Goal: Navigation & Orientation: Find specific page/section

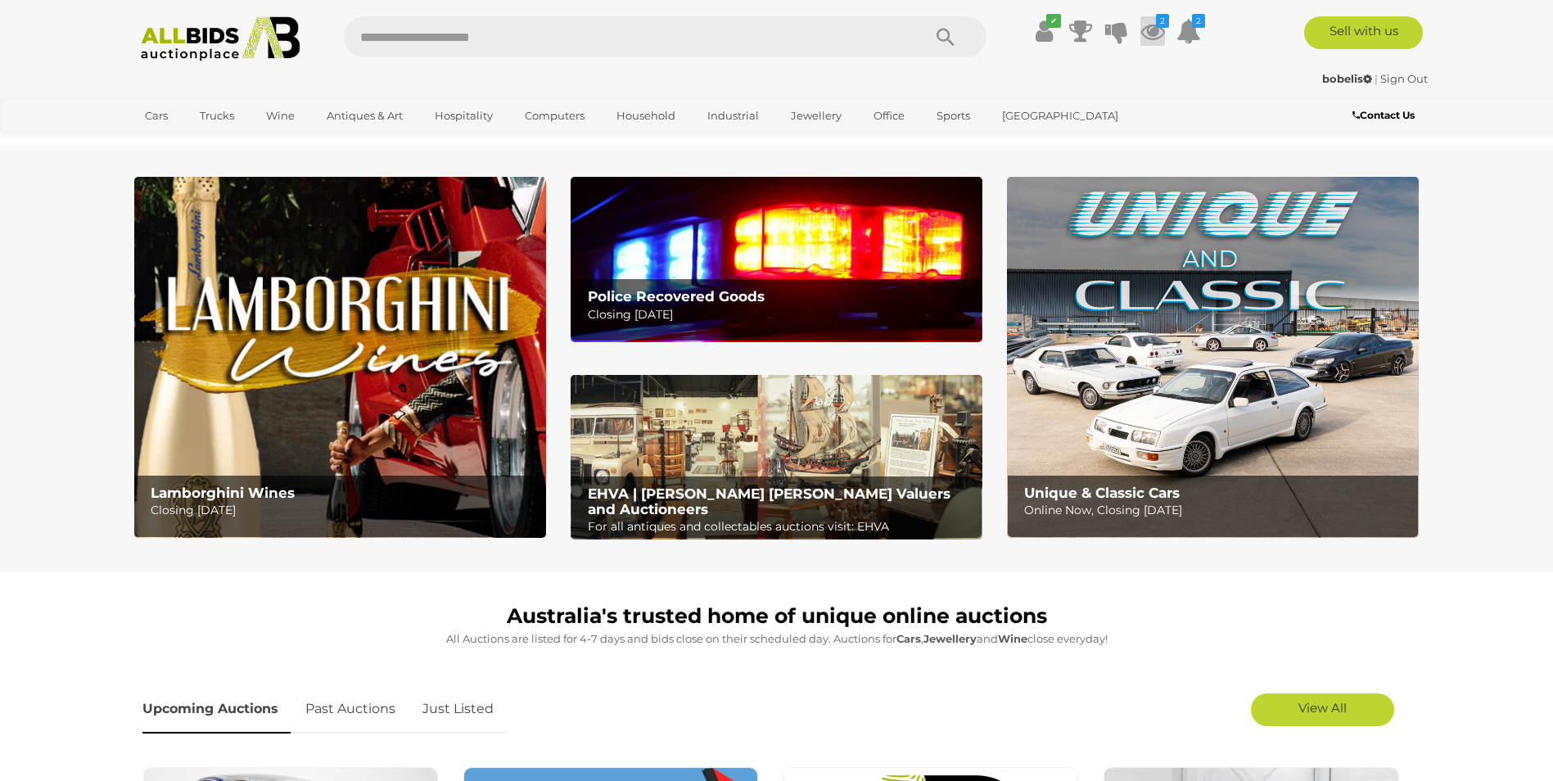
click at [1154, 27] on icon at bounding box center [1153, 30] width 25 height 29
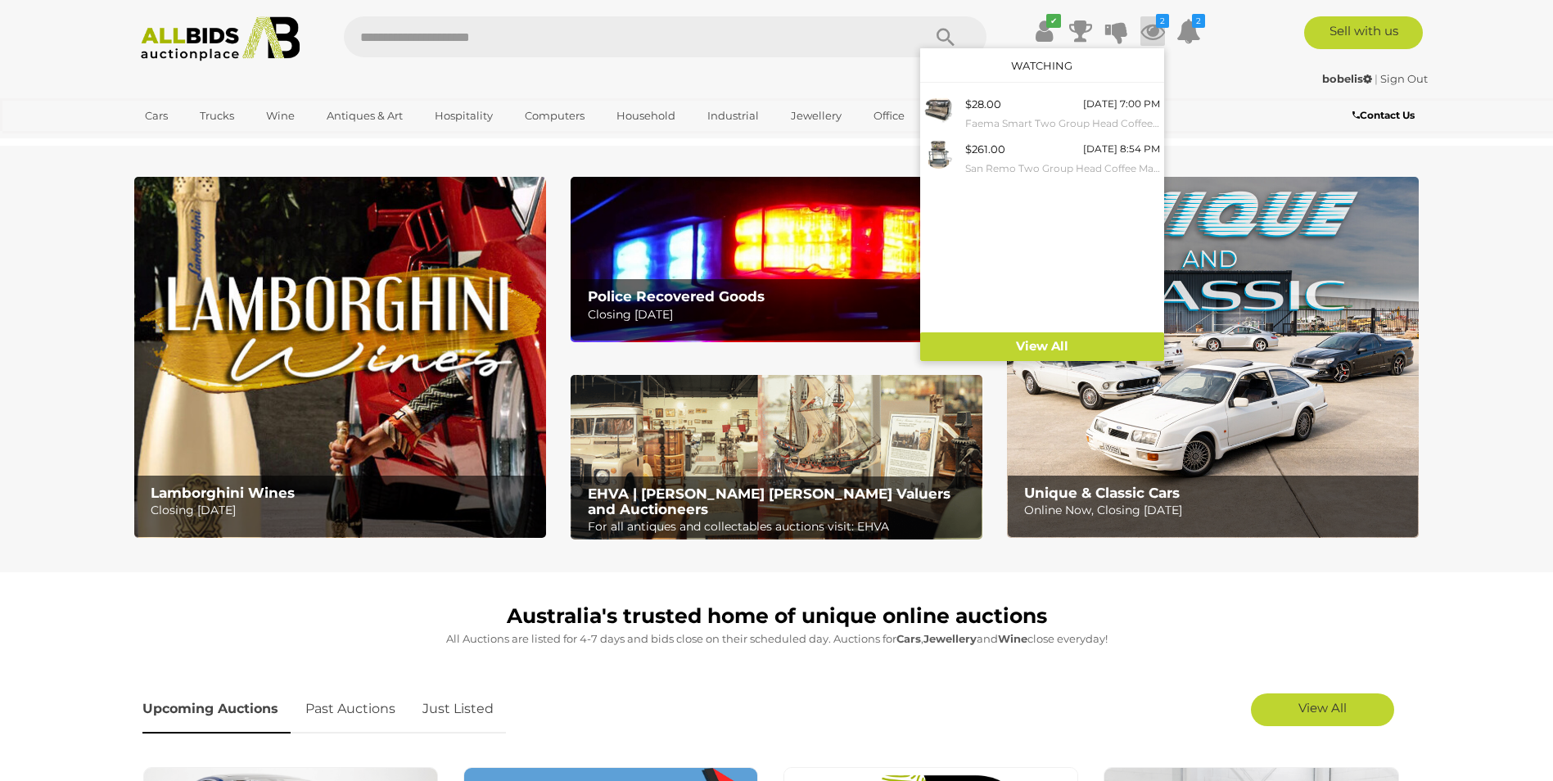
click at [675, 169] on section "Lamborghini Wines Closing Monday 13th October Police Recovered Goods Closing Tu…" at bounding box center [776, 359] width 1553 height 427
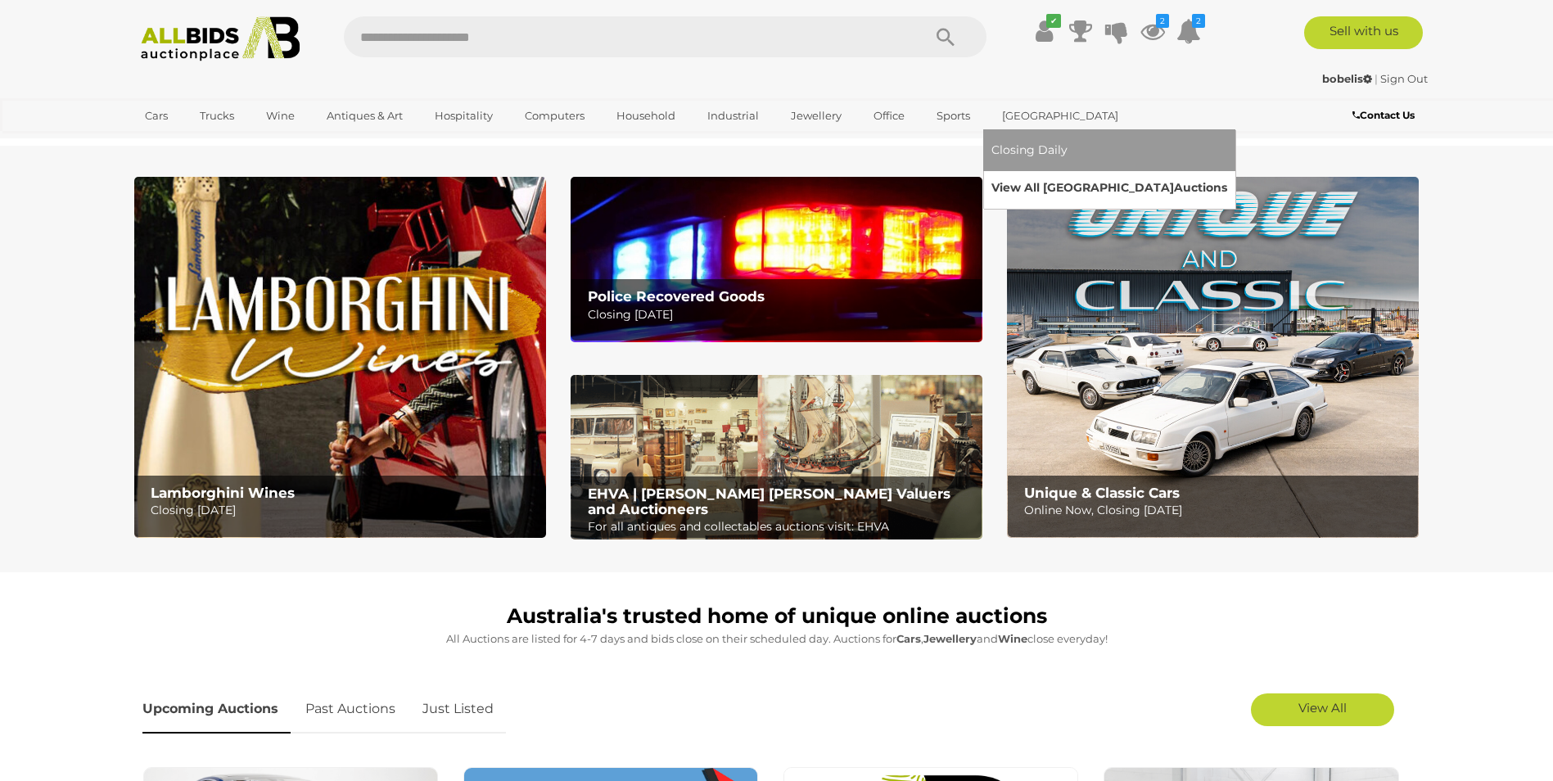
click at [1058, 183] on link "View All Sydney Auctions" at bounding box center [1110, 187] width 236 height 25
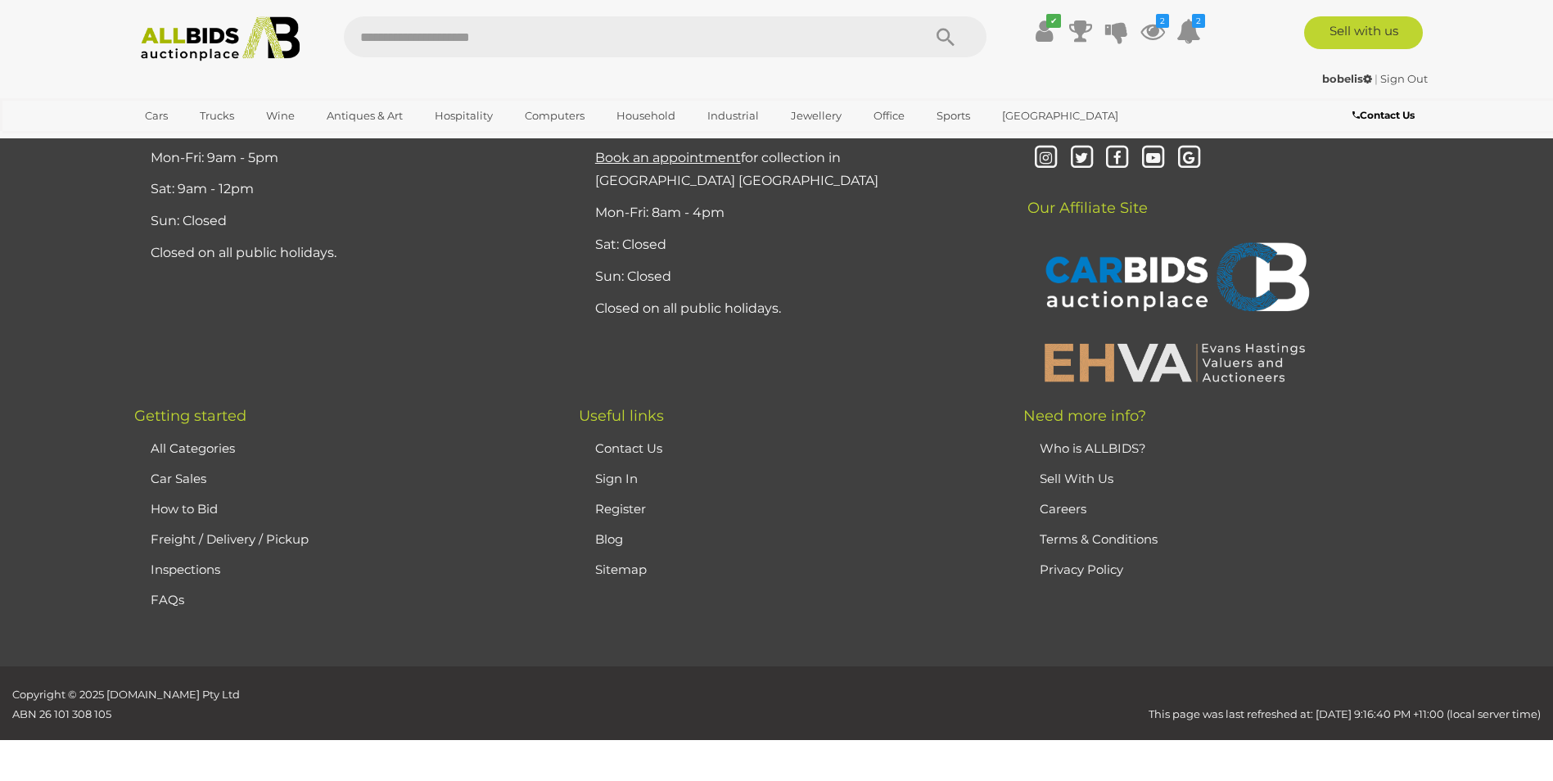
scroll to position [7841, 0]
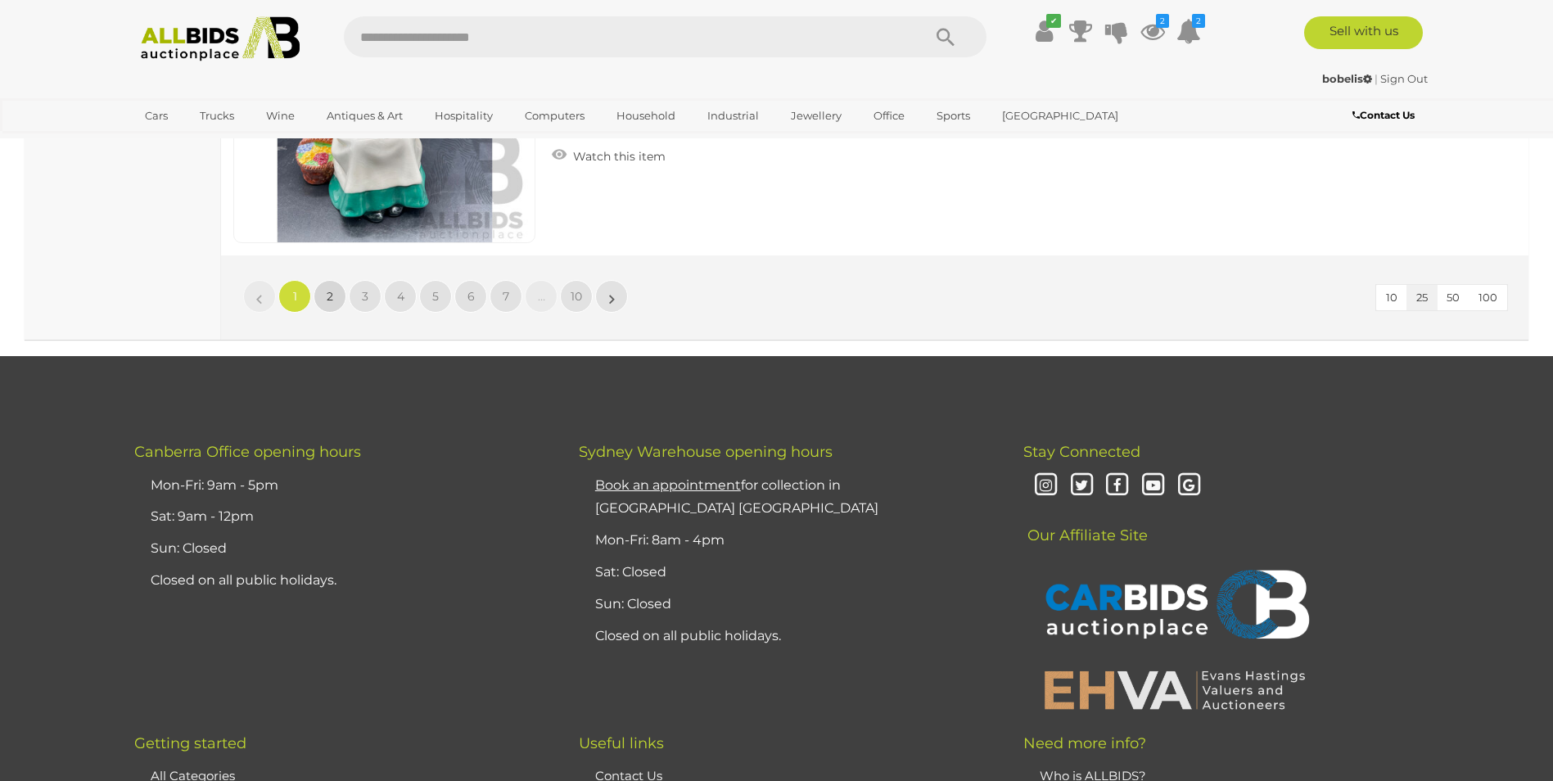
click at [325, 292] on link "2" at bounding box center [330, 296] width 33 height 33
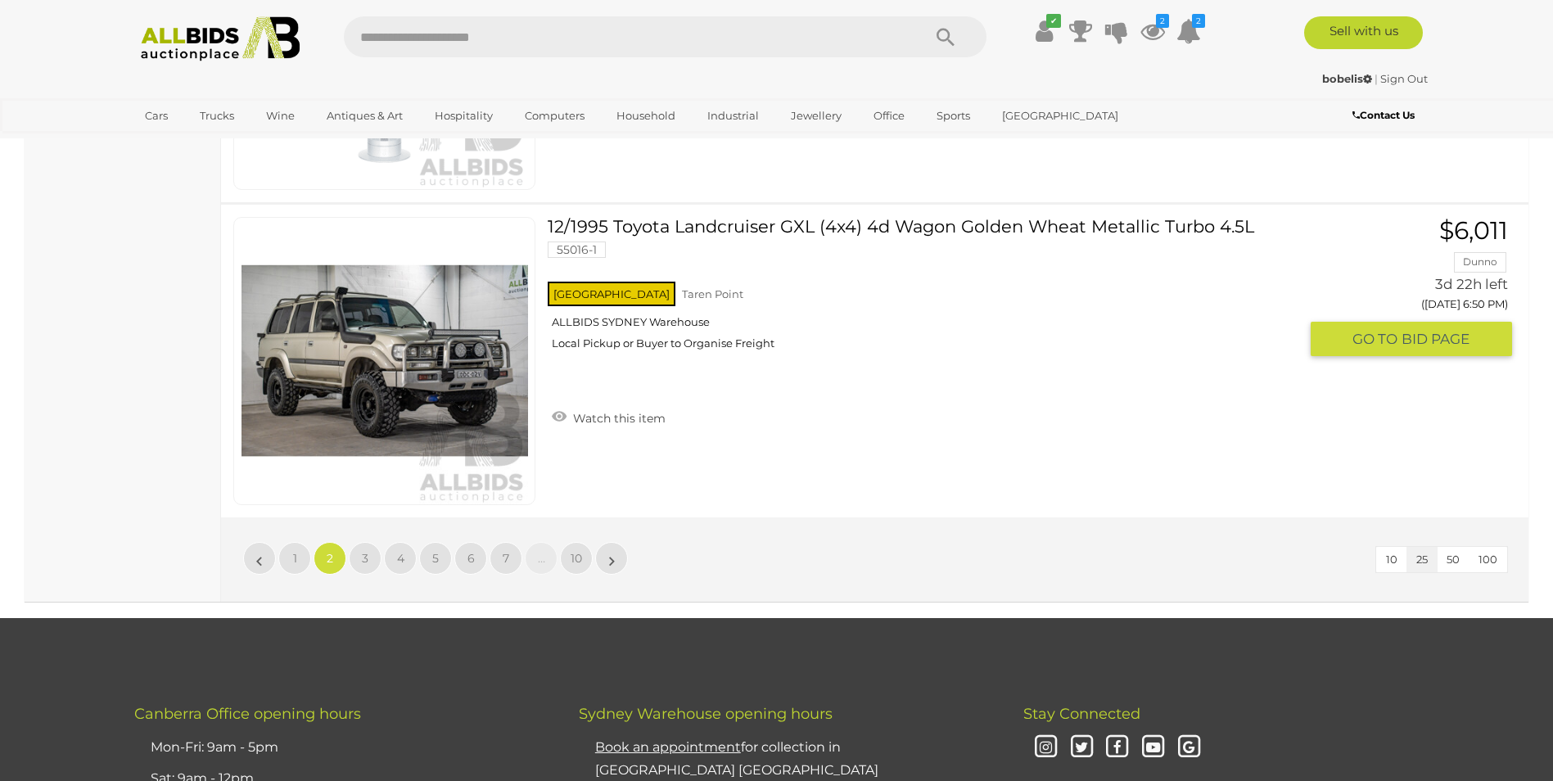
scroll to position [7585, 0]
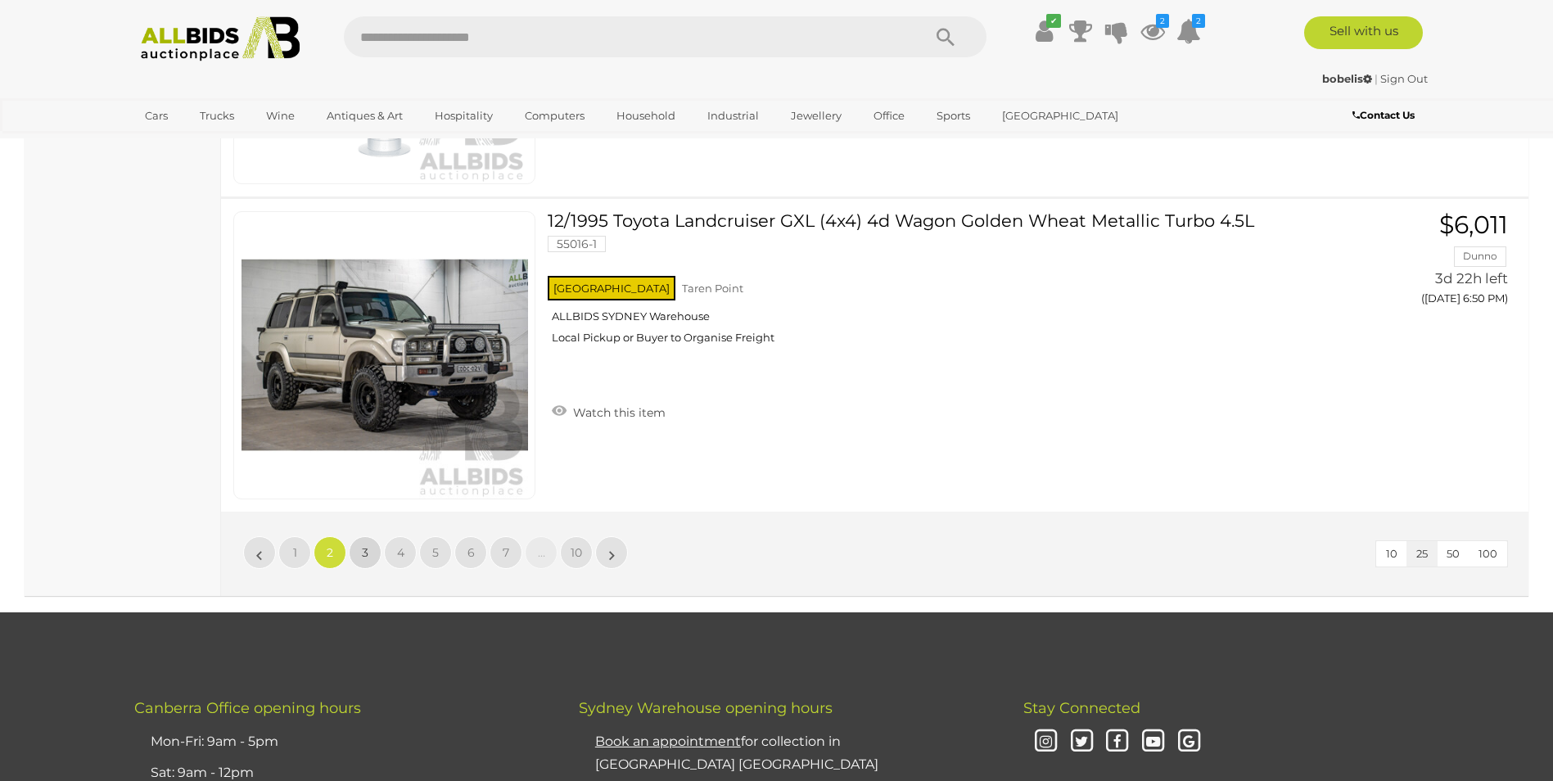
click at [365, 553] on span "3" at bounding box center [365, 552] width 7 height 15
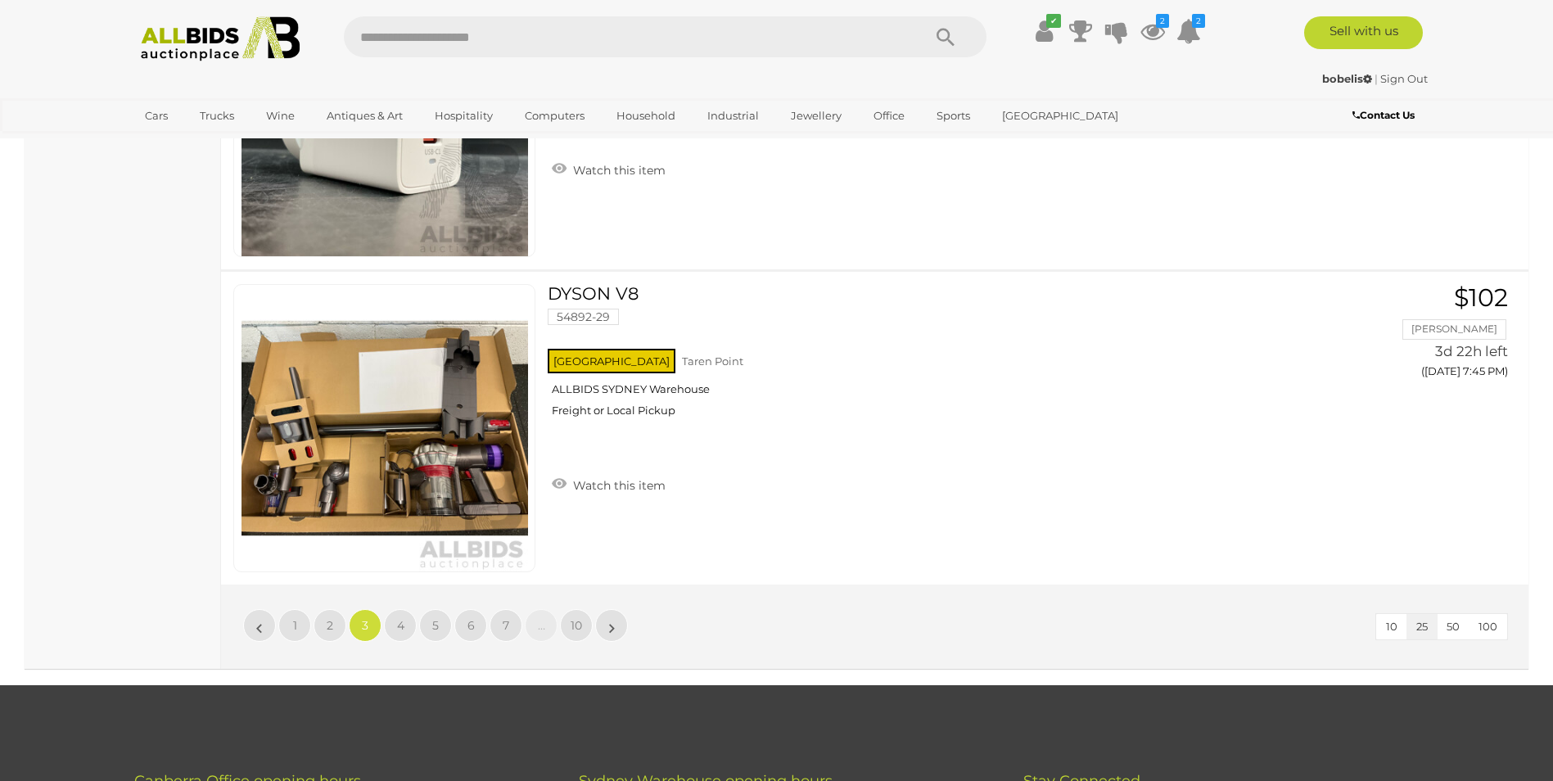
scroll to position [7510, 0]
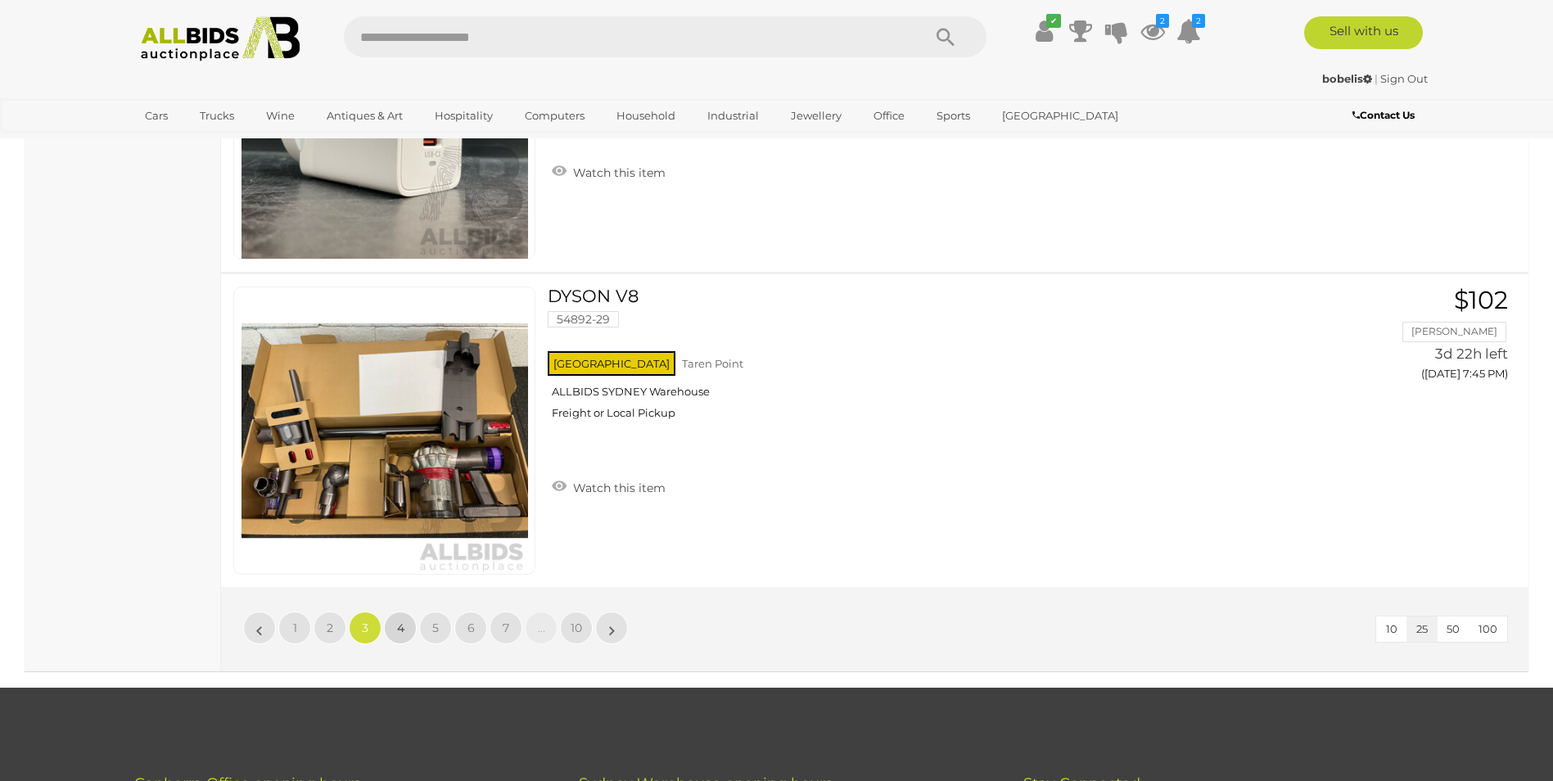
click at [400, 626] on span "4" at bounding box center [400, 628] width 7 height 15
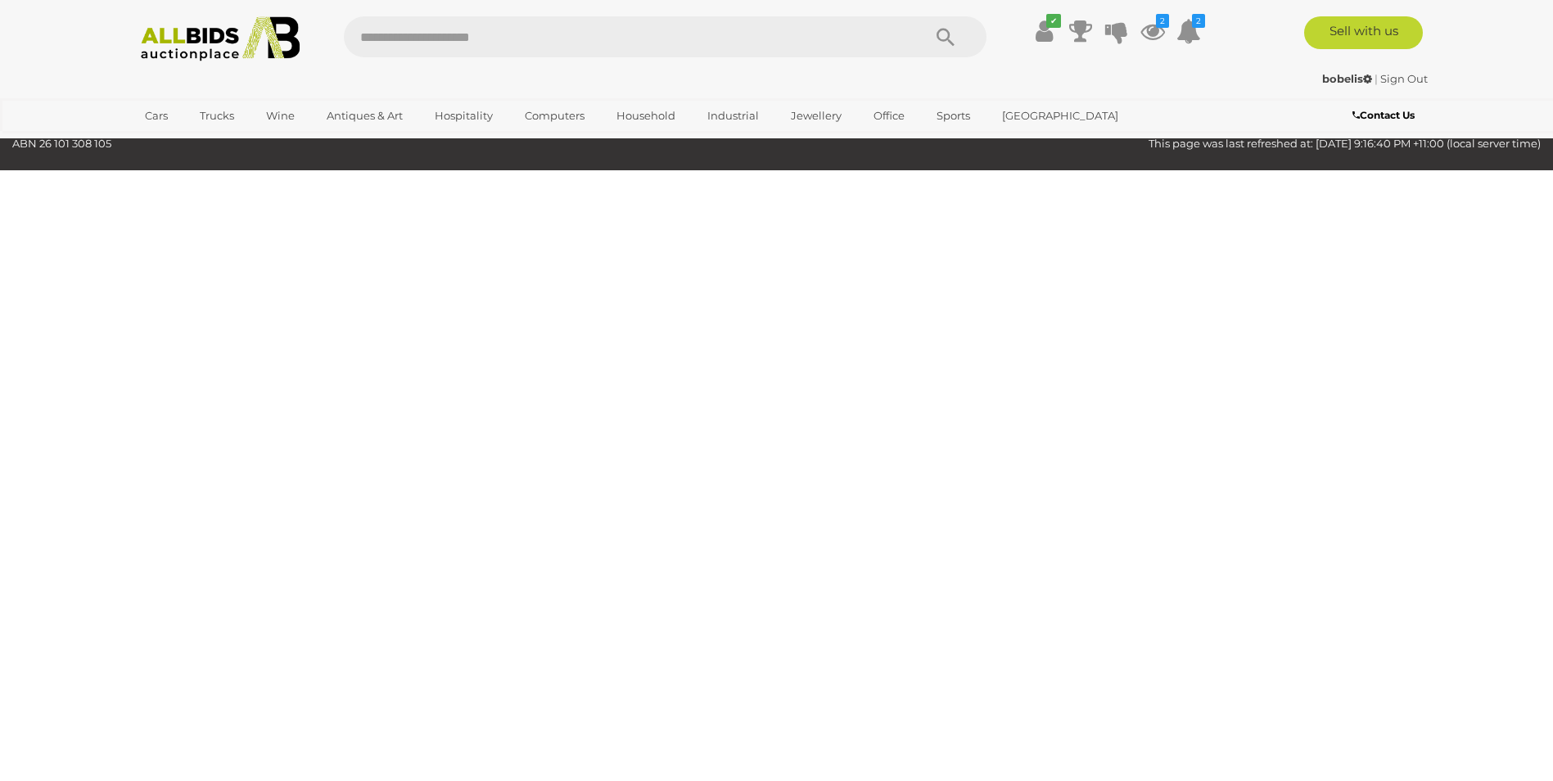
scroll to position [52, 0]
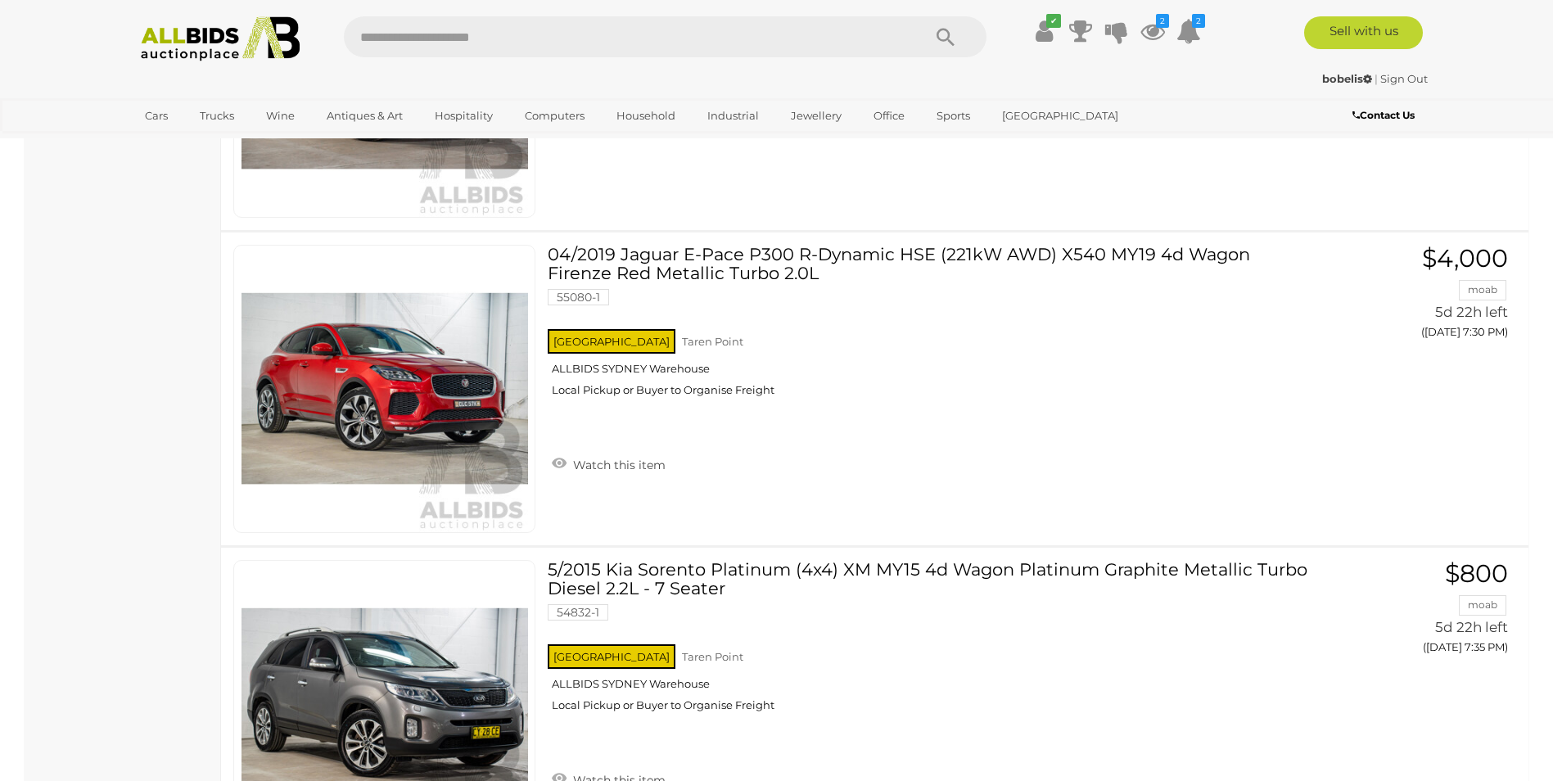
scroll to position [7919, 0]
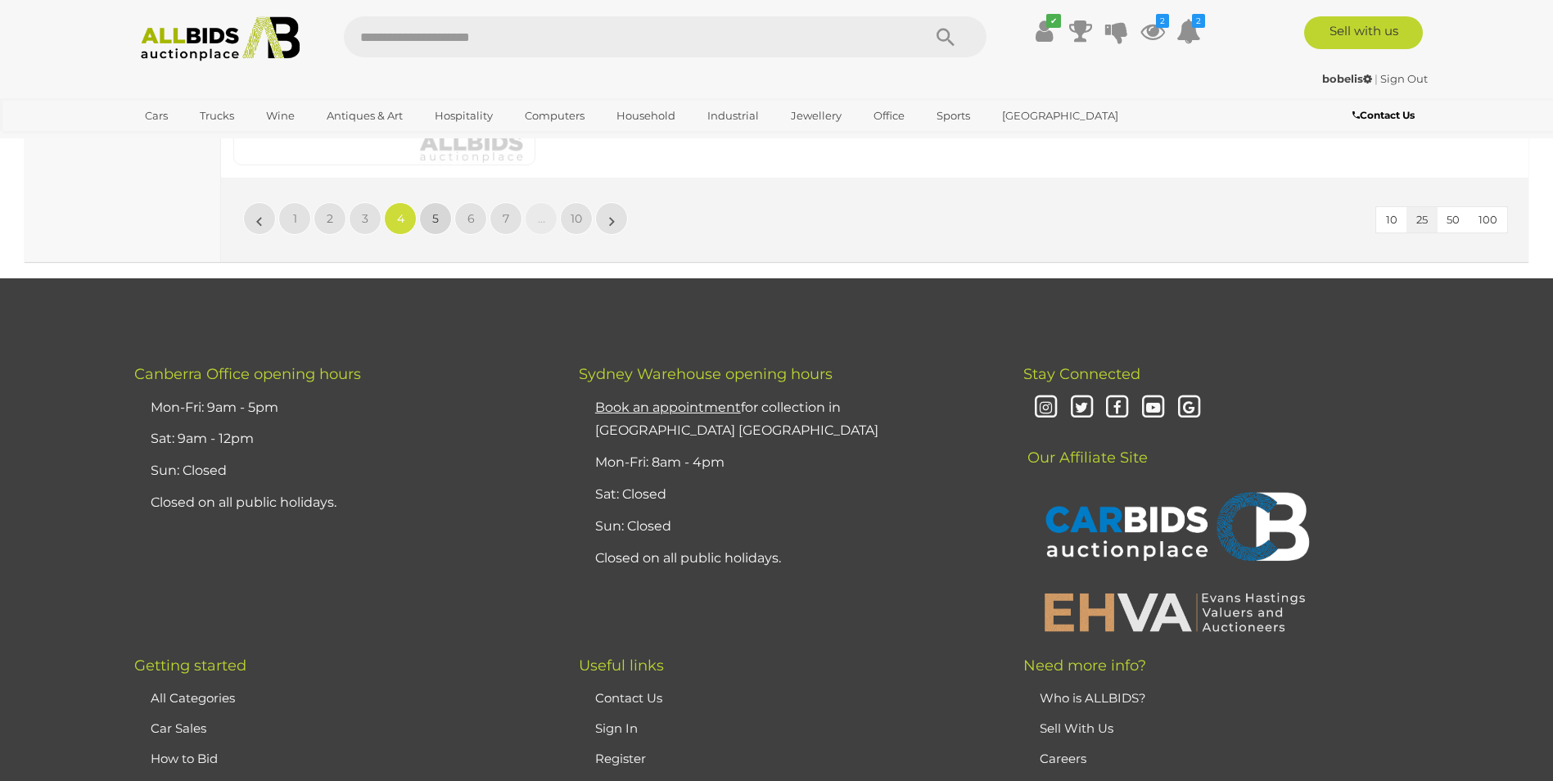
click at [445, 221] on link "5" at bounding box center [435, 218] width 33 height 33
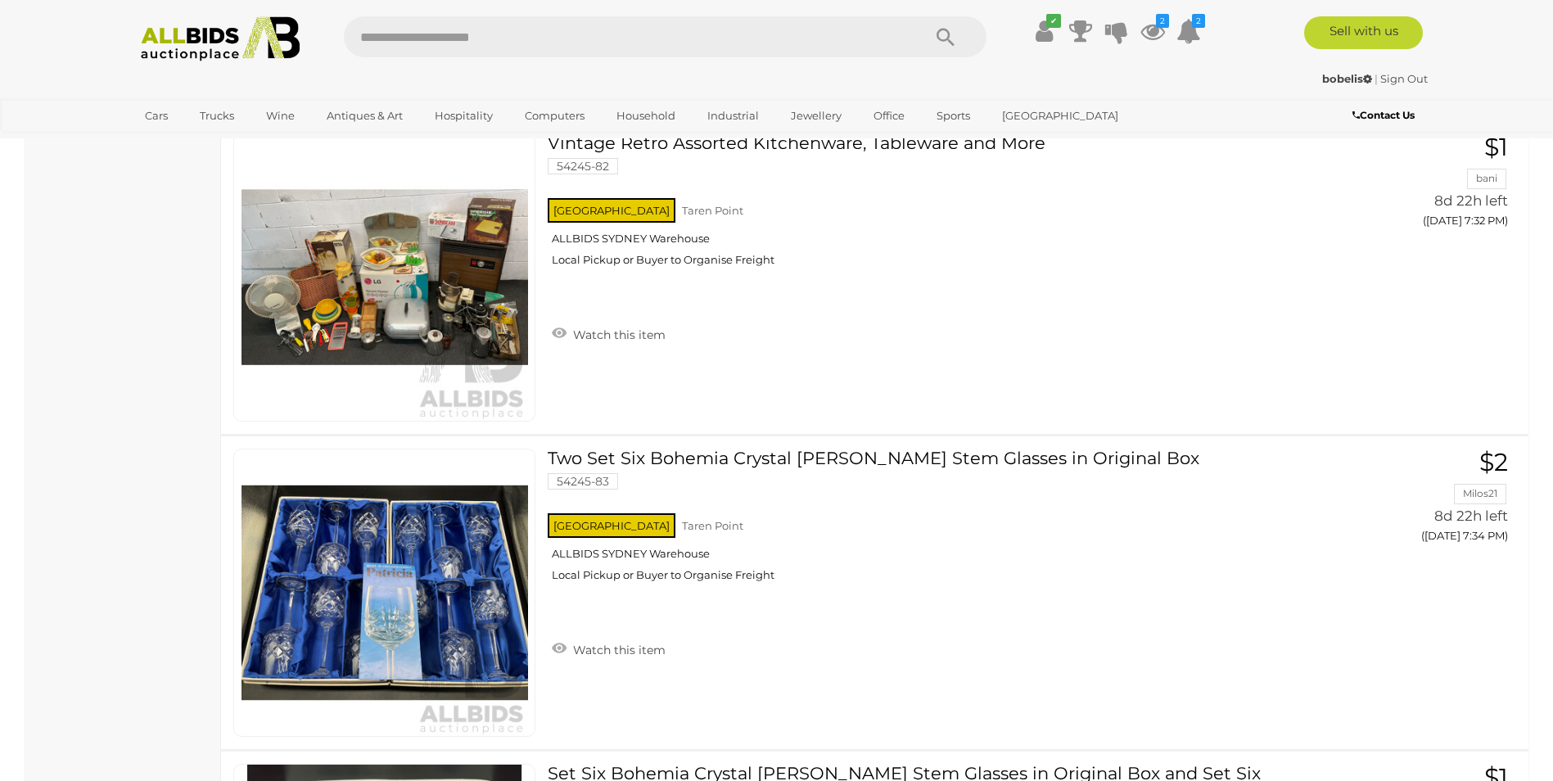
scroll to position [7400, 0]
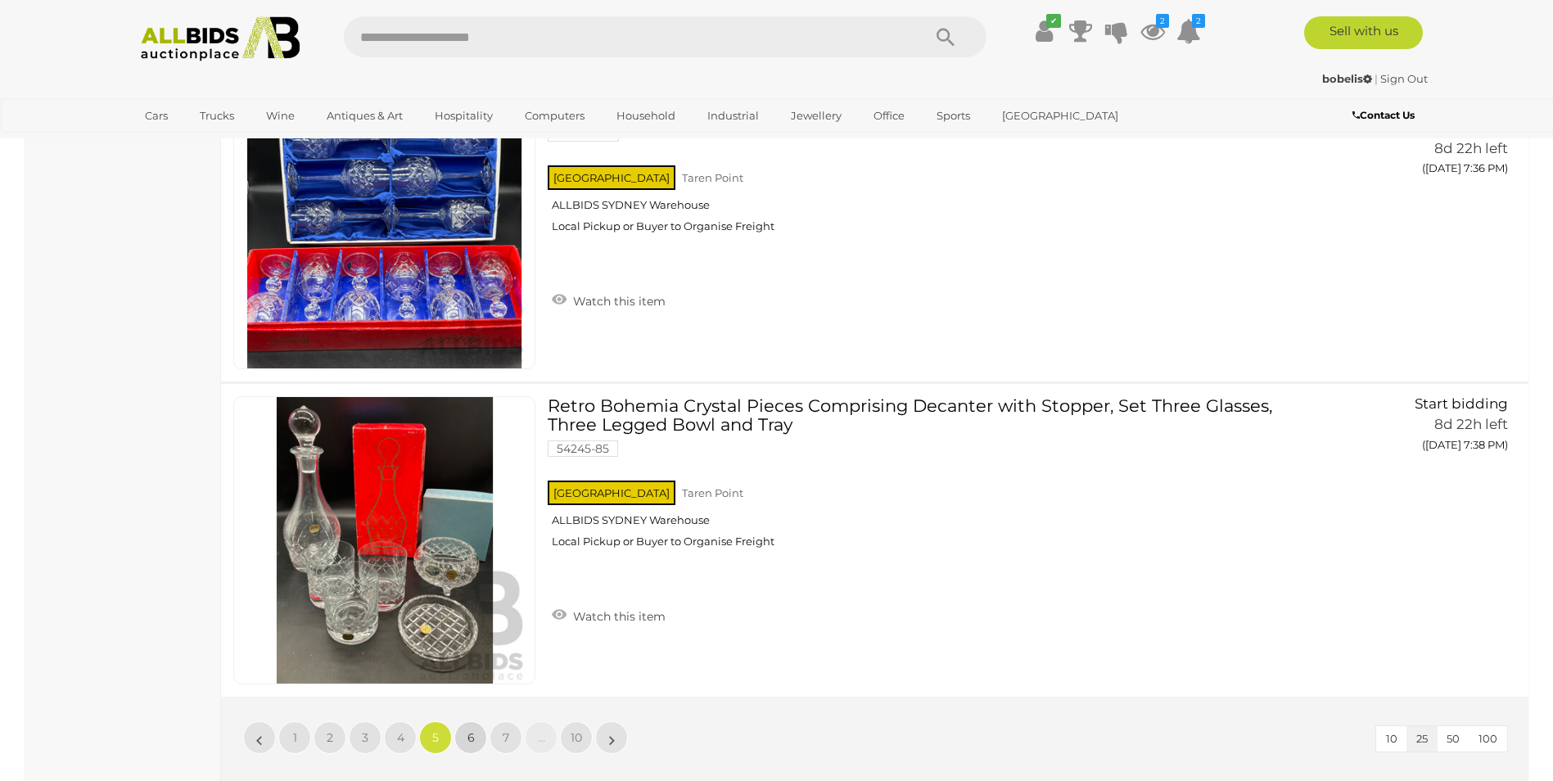
click at [471, 736] on span "6" at bounding box center [471, 737] width 7 height 15
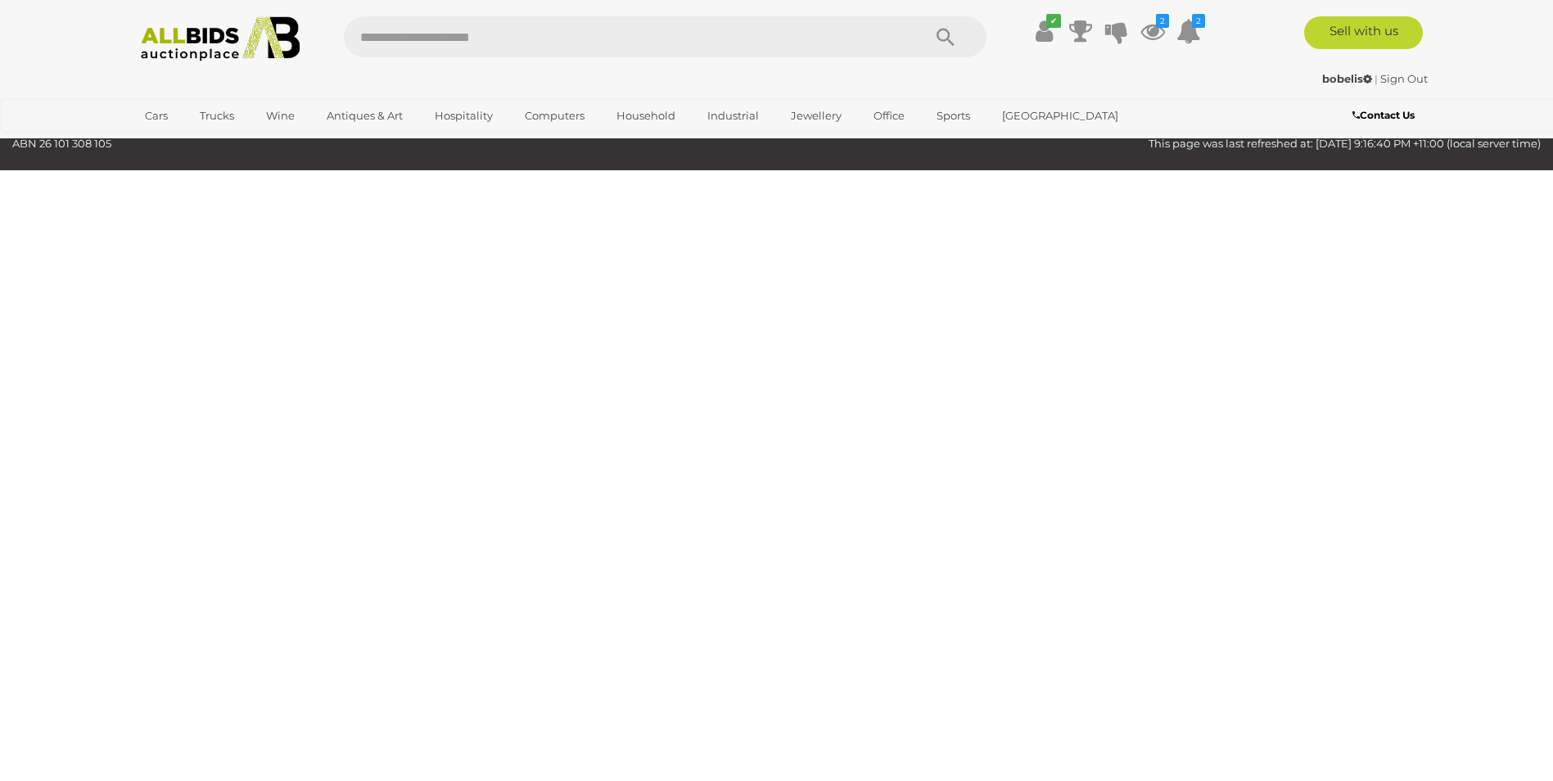
scroll to position [52, 0]
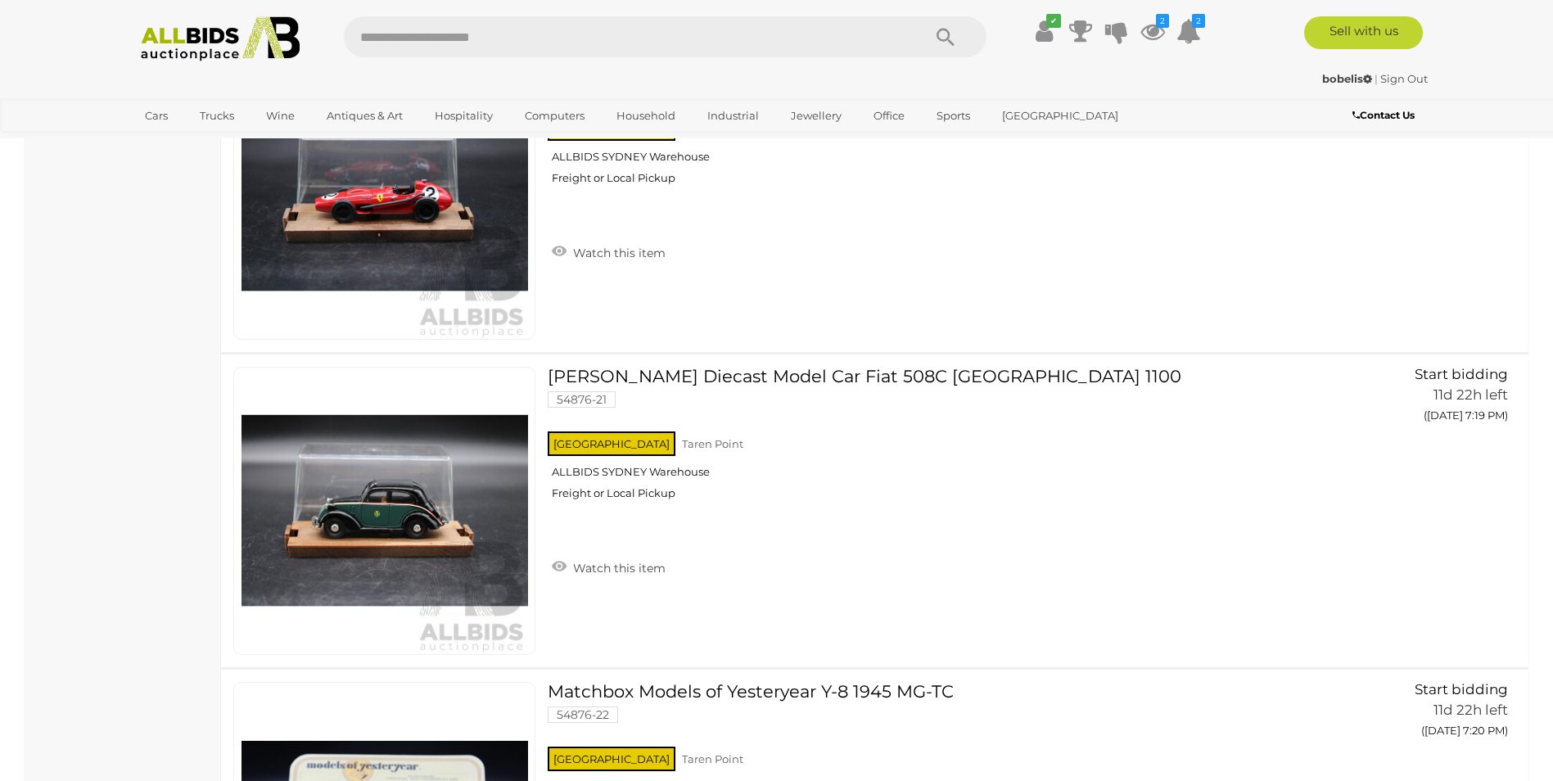
scroll to position [7482, 0]
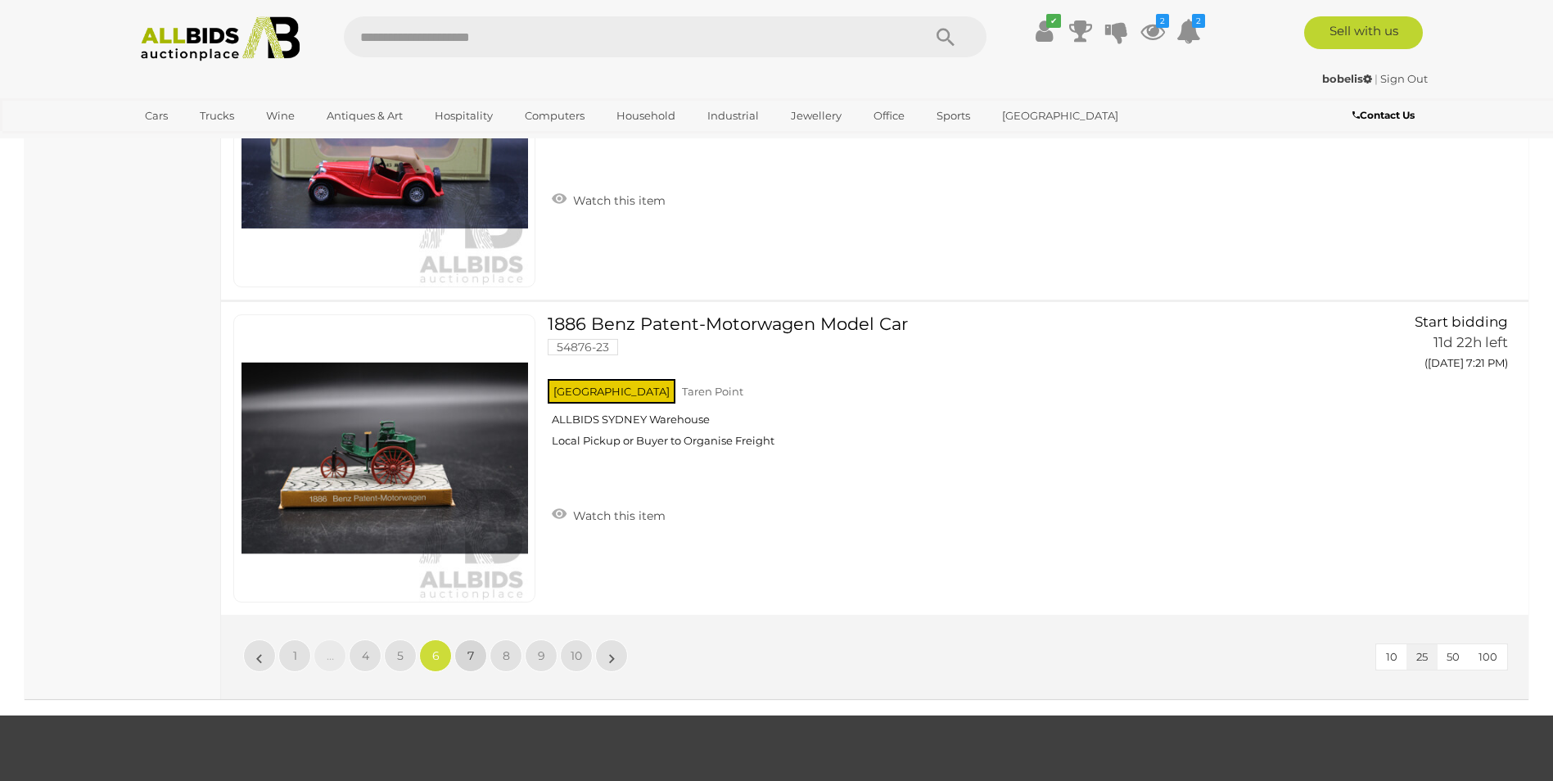
click at [476, 653] on link "7" at bounding box center [470, 655] width 33 height 33
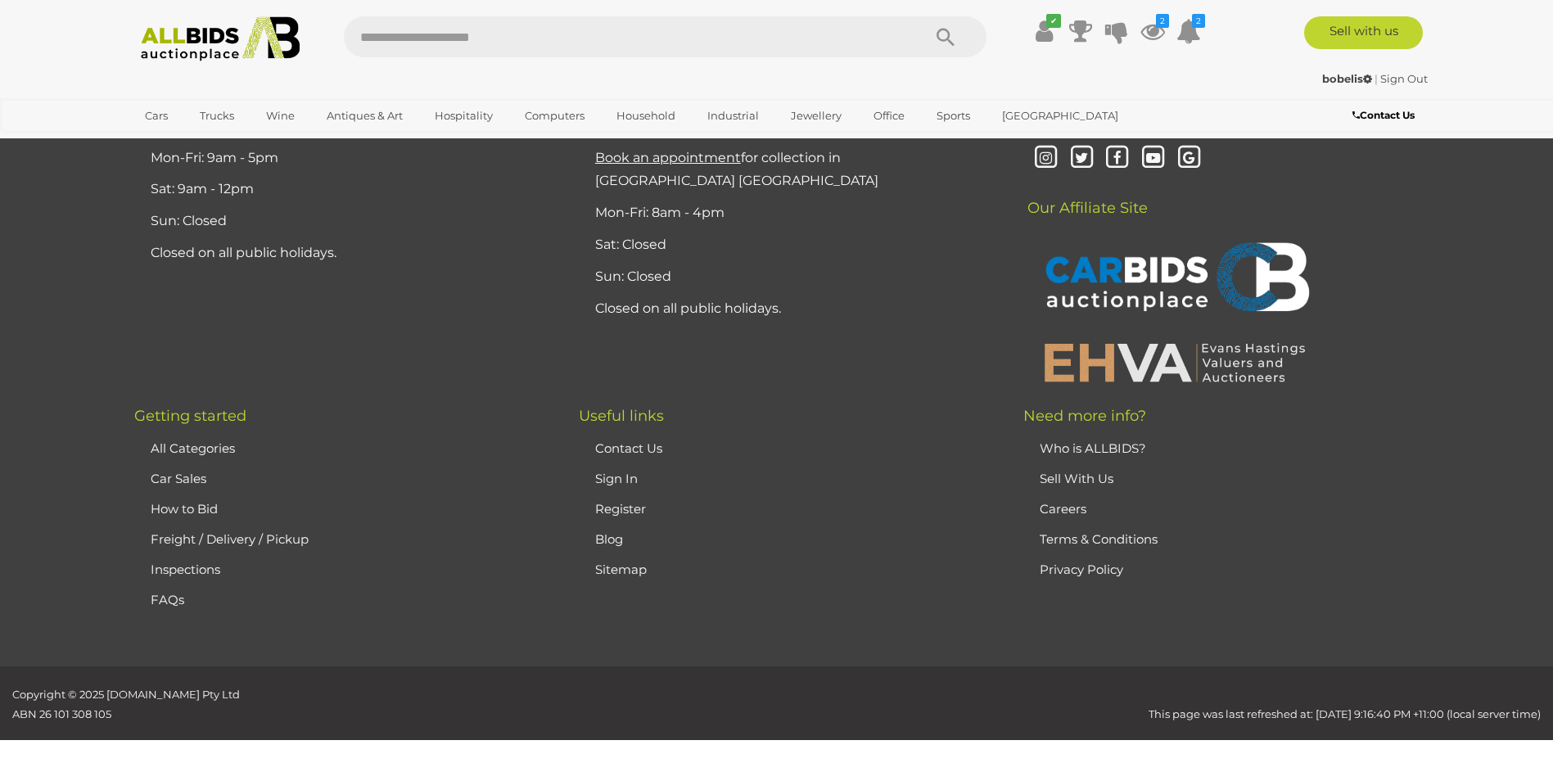
scroll to position [7841, 0]
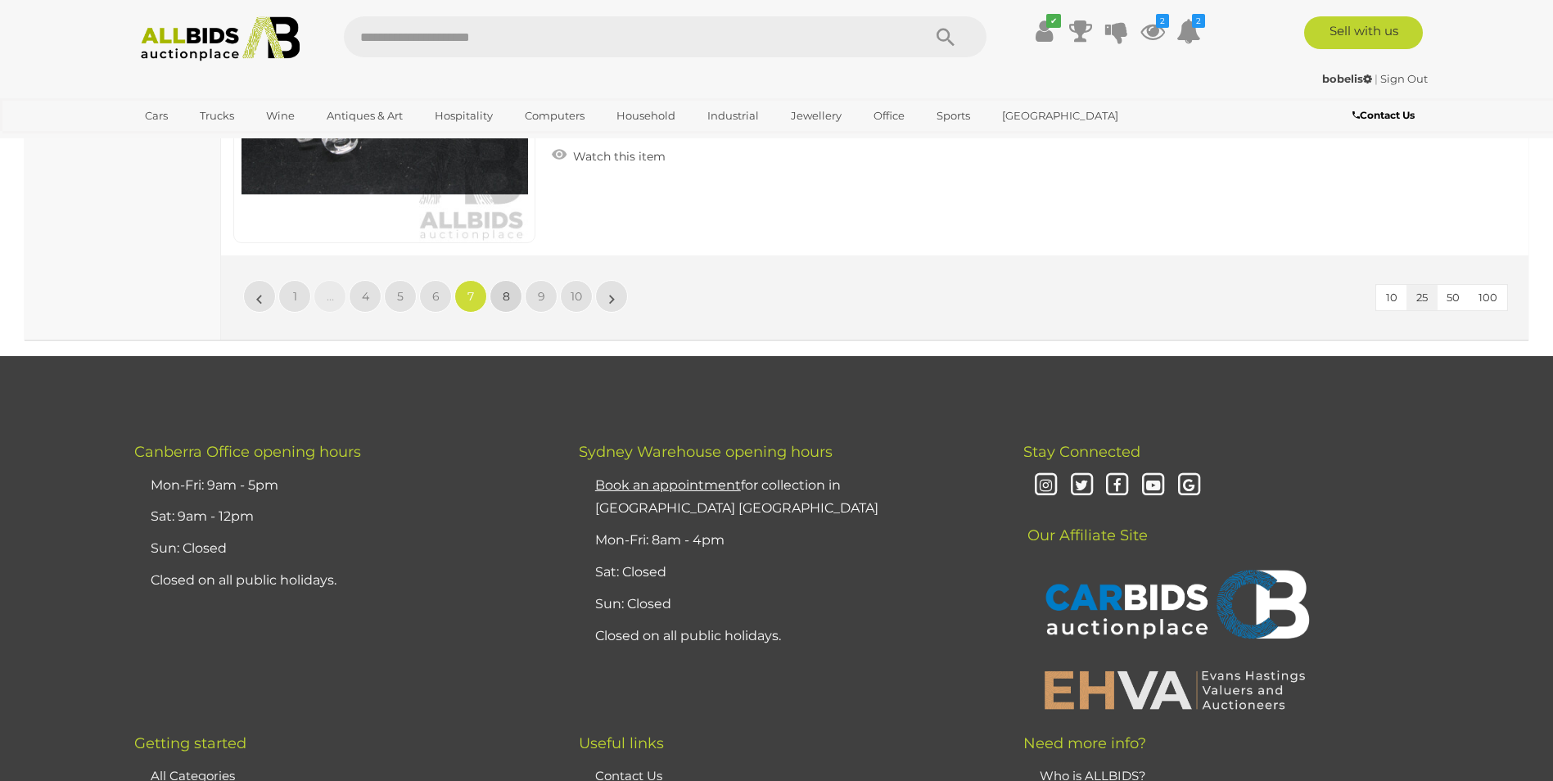
click at [500, 296] on link "8" at bounding box center [506, 296] width 33 height 33
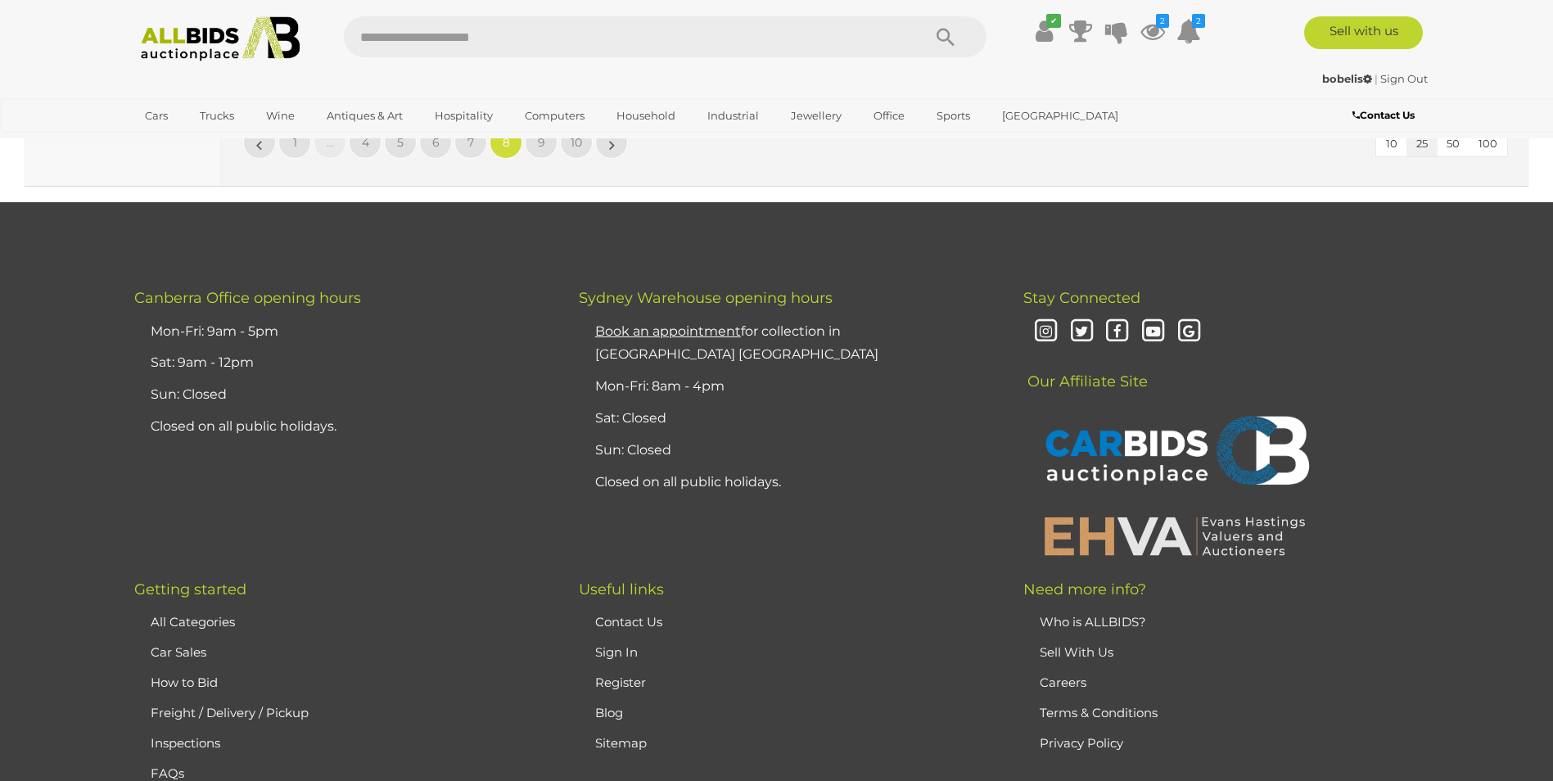
scroll to position [7760, 0]
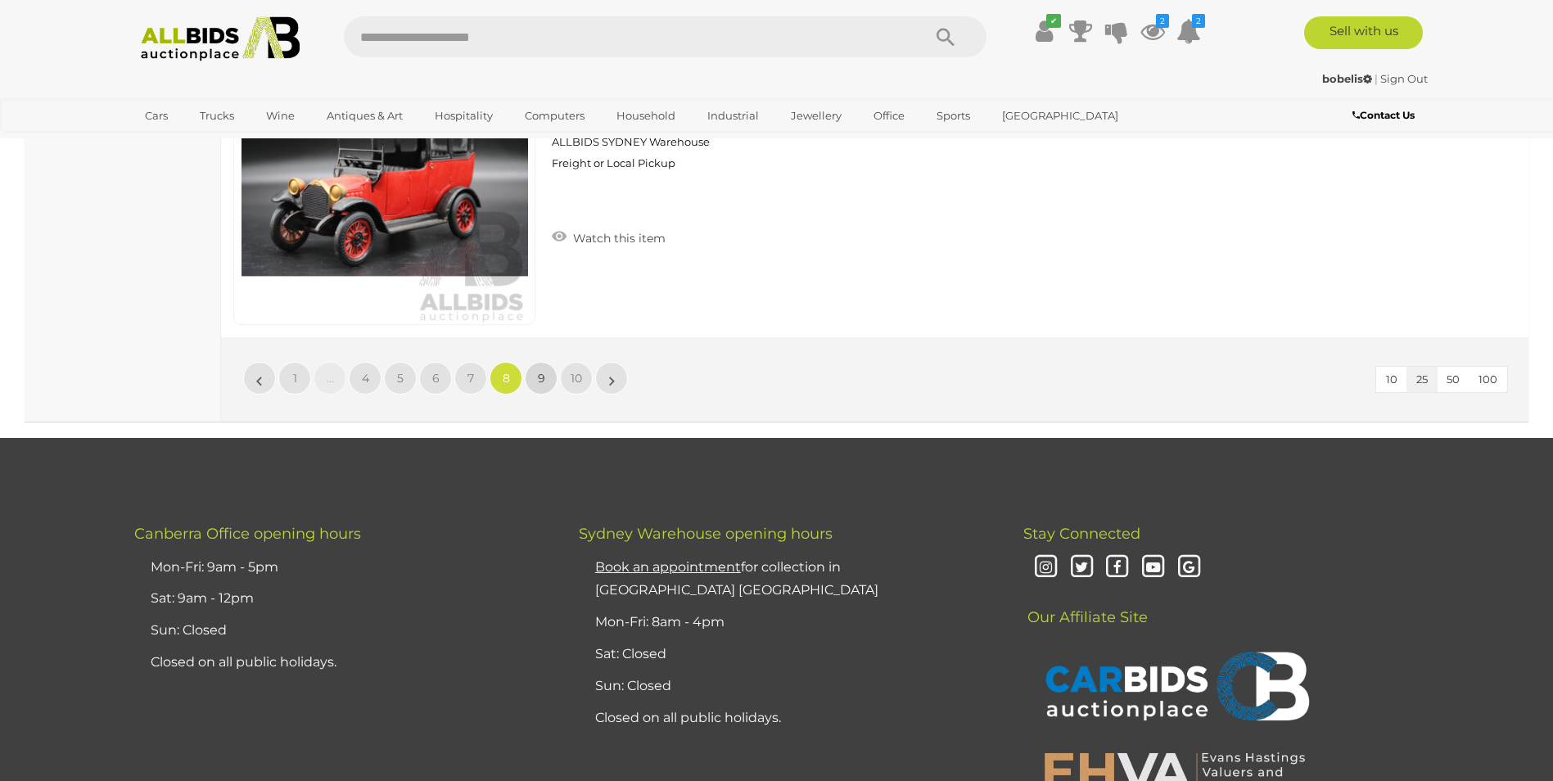
click at [543, 373] on span "9" at bounding box center [541, 378] width 7 height 15
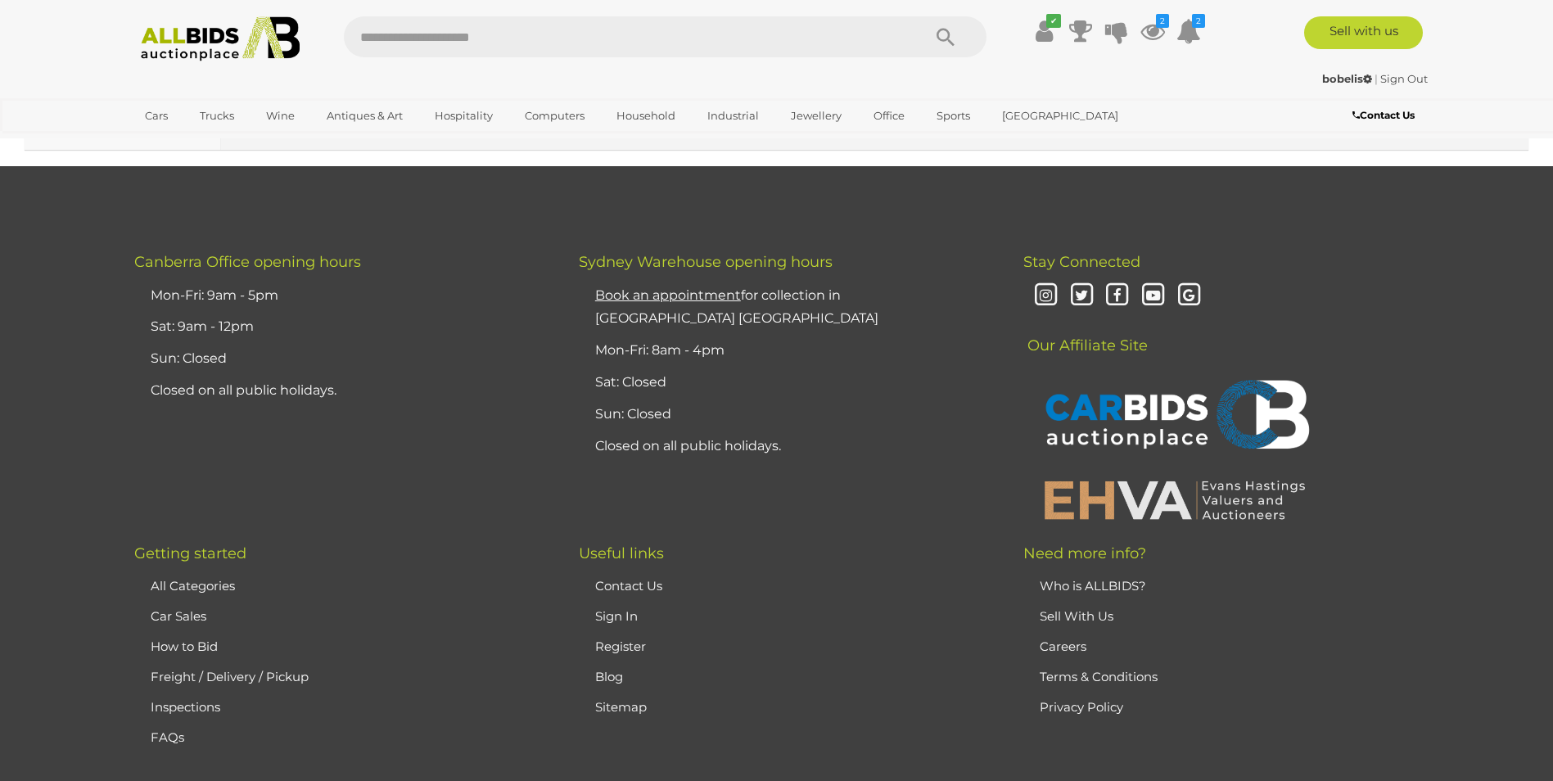
scroll to position [7841, 0]
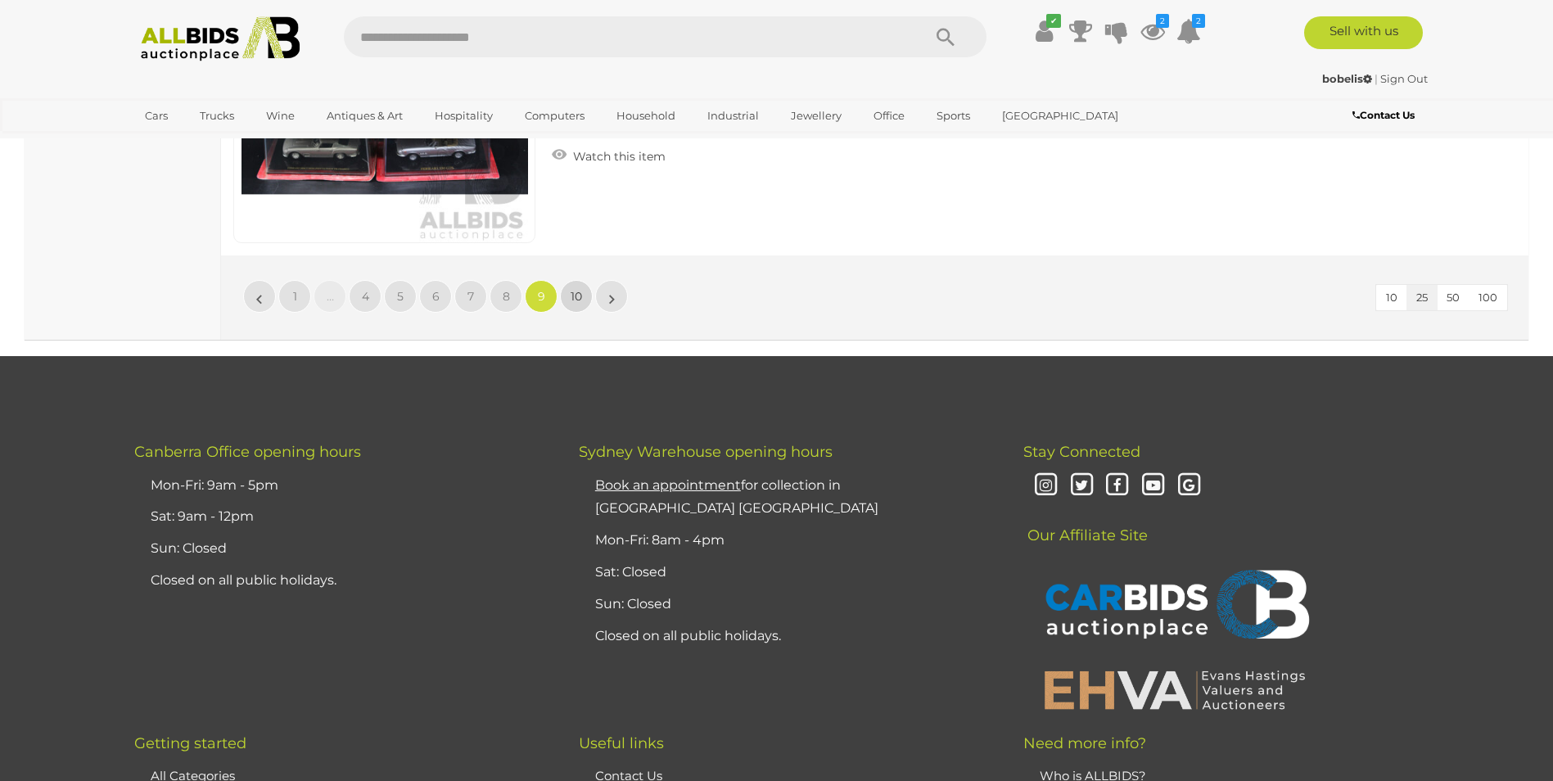
click at [573, 292] on span "10" at bounding box center [576, 296] width 11 height 15
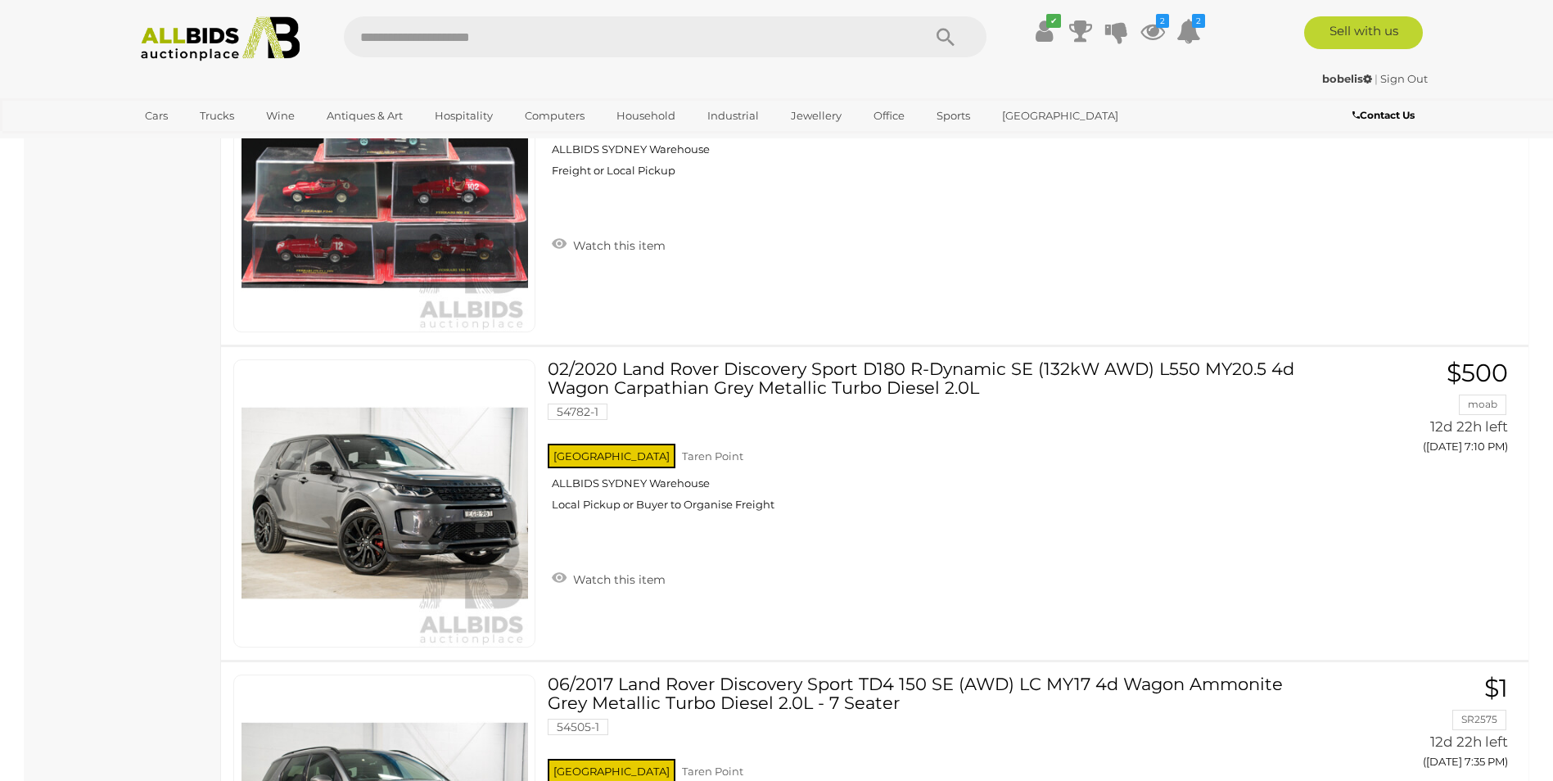
scroll to position [5735, 0]
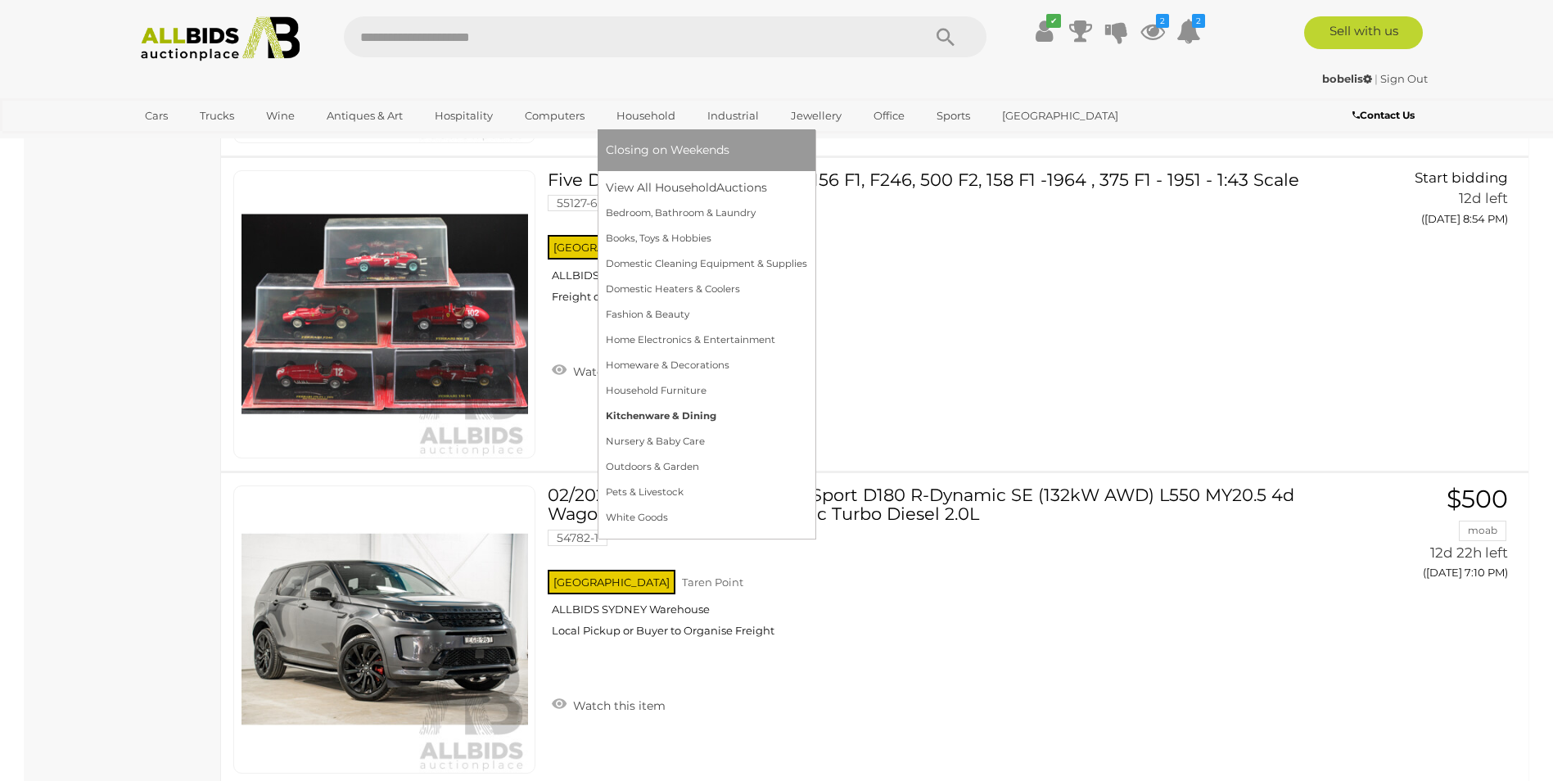
click at [666, 415] on link "Kitchenware & Dining" at bounding box center [706, 416] width 201 height 25
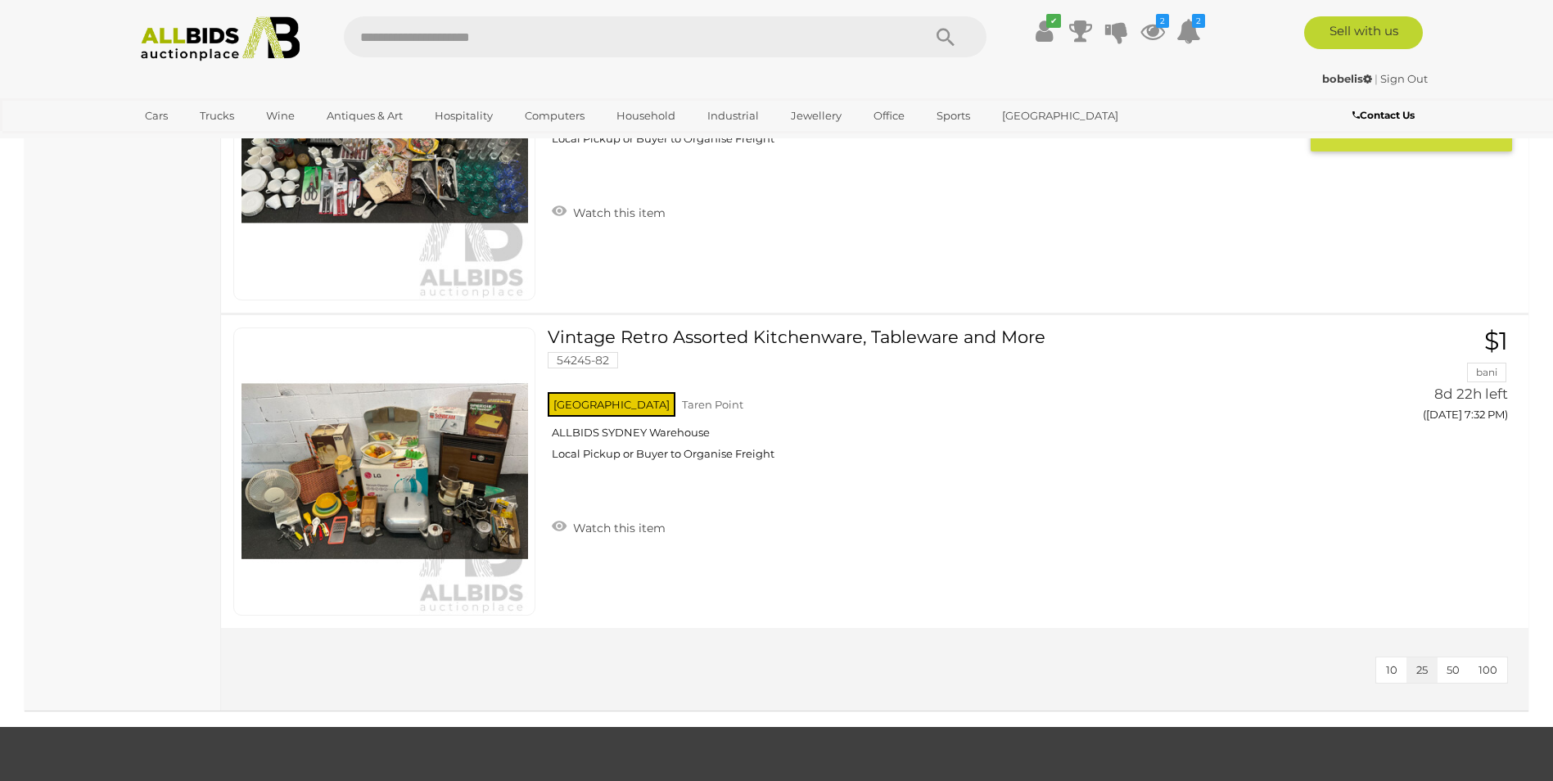
scroll to position [3111, 0]
